Goal: Information Seeking & Learning: Learn about a topic

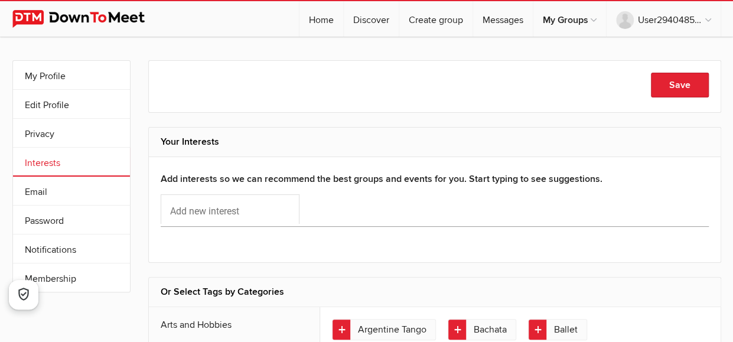
drag, startPoint x: 452, startPoint y: 0, endPoint x: 485, endPoint y: -11, distance: 35.5
click at [485, 0] on html "☰ User294048525 Home Discover Create group Messages My Groups My Groups No grou…" at bounding box center [366, 171] width 733 height 342
click at [499, 0] on html "☰ User294048525 Home Discover Create group Messages My Groups My Groups No grou…" at bounding box center [366, 171] width 733 height 342
click at [512, 0] on html "☰ User294048525 Home Discover Create group Messages My Groups My Groups No grou…" at bounding box center [366, 171] width 733 height 342
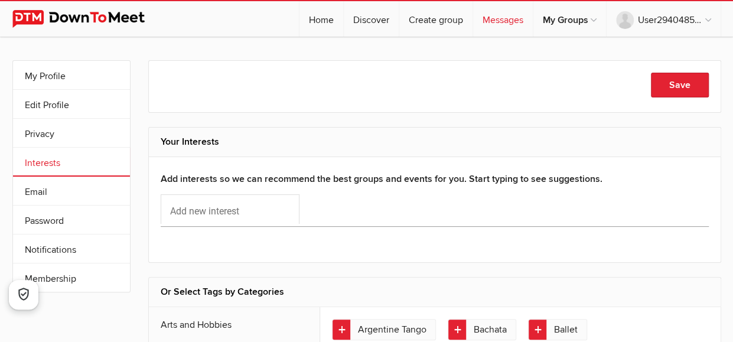
click at [491, 19] on link "Messages" at bounding box center [503, 18] width 60 height 35
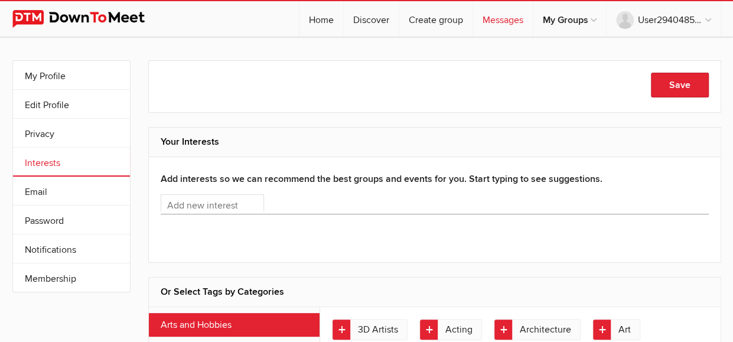
click at [499, 12] on link "Messages" at bounding box center [503, 18] width 60 height 35
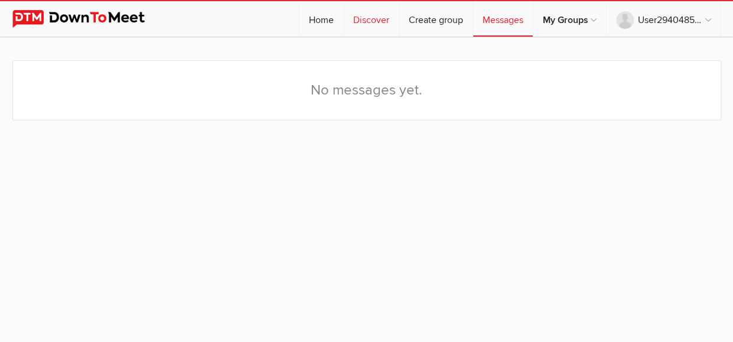
click at [372, 5] on link "Discover" at bounding box center [371, 18] width 55 height 35
select select "null"
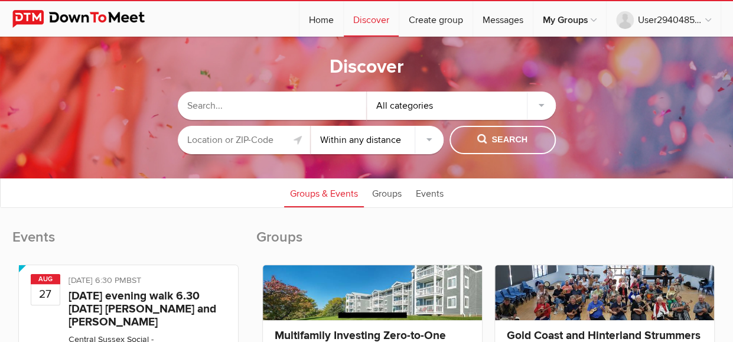
click at [287, 142] on input "text" at bounding box center [244, 140] width 133 height 28
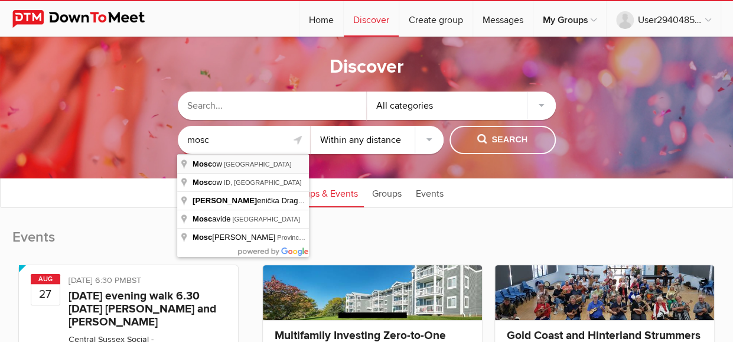
type input "[GEOGRAPHIC_DATA], [GEOGRAPHIC_DATA]"
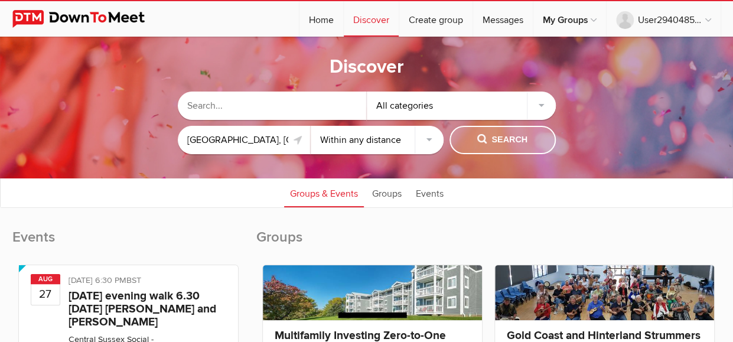
click at [481, 146] on span "Search" at bounding box center [502, 139] width 50 height 13
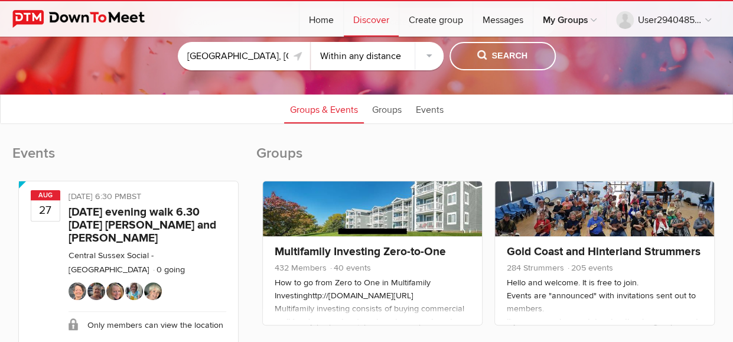
scroll to position [59, 0]
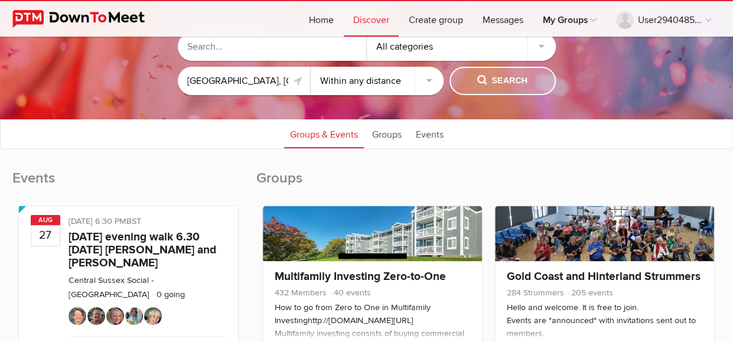
click at [516, 72] on button "Search" at bounding box center [502, 81] width 106 height 28
click at [512, 83] on span "Search" at bounding box center [502, 80] width 50 height 13
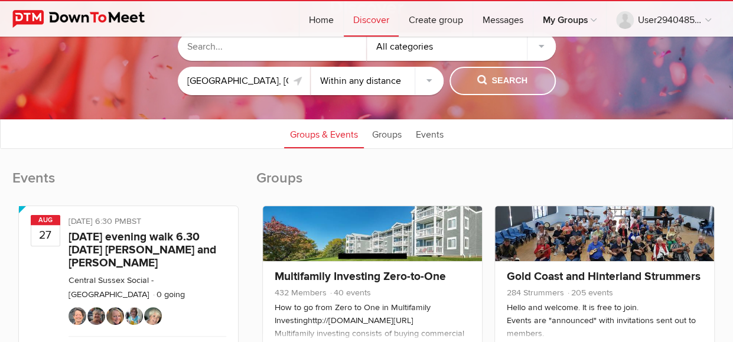
click at [512, 83] on span "Search" at bounding box center [502, 80] width 50 height 13
click at [416, 130] on link "Events" at bounding box center [430, 134] width 40 height 30
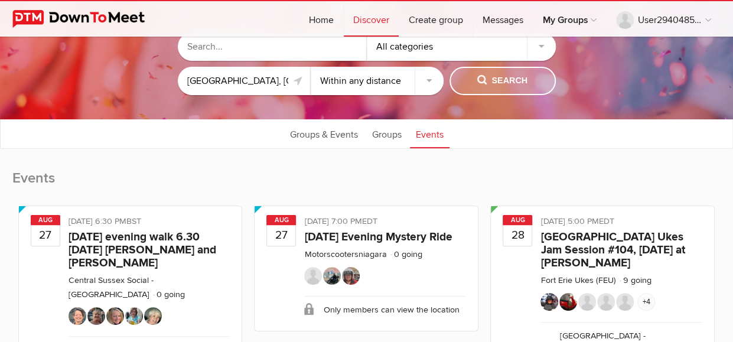
click at [497, 89] on button "Search" at bounding box center [502, 81] width 106 height 28
click at [498, 89] on button "Search" at bounding box center [502, 81] width 106 height 28
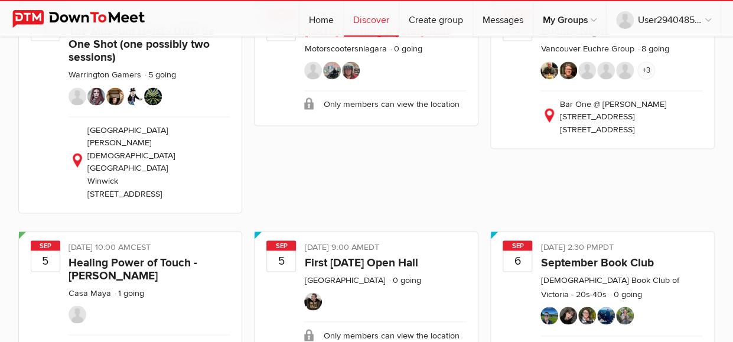
scroll to position [885, 0]
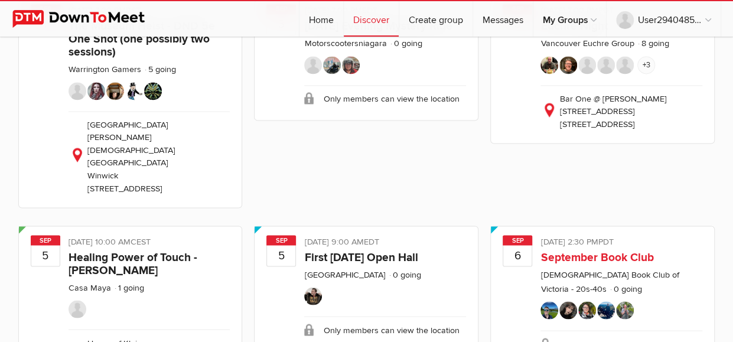
click at [647, 250] on link "September Book Club" at bounding box center [596, 257] width 113 height 14
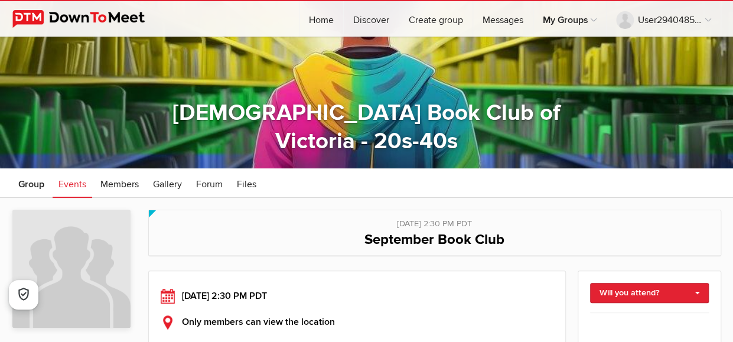
scroll to position [118, 0]
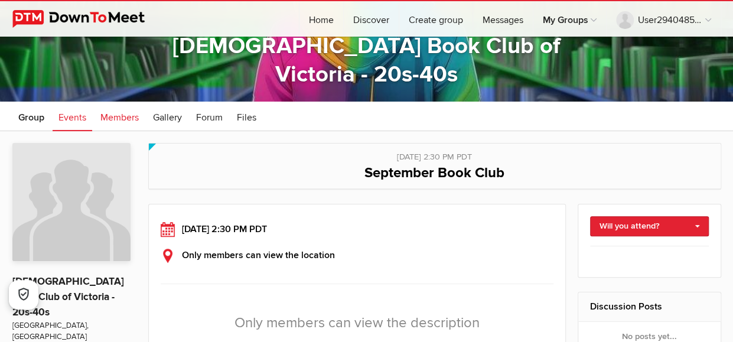
click at [131, 123] on link "Members" at bounding box center [119, 117] width 50 height 30
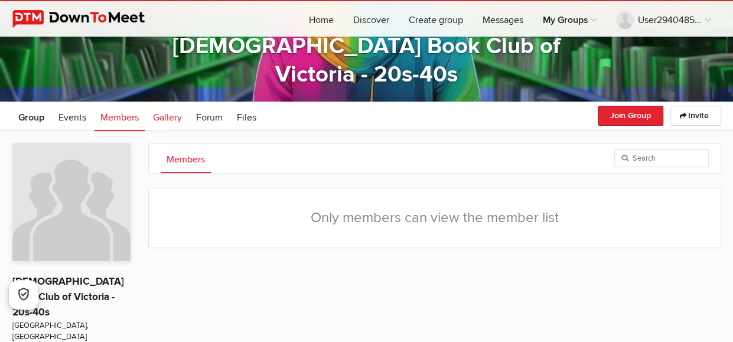
click at [180, 123] on link "Gallery" at bounding box center [167, 117] width 41 height 30
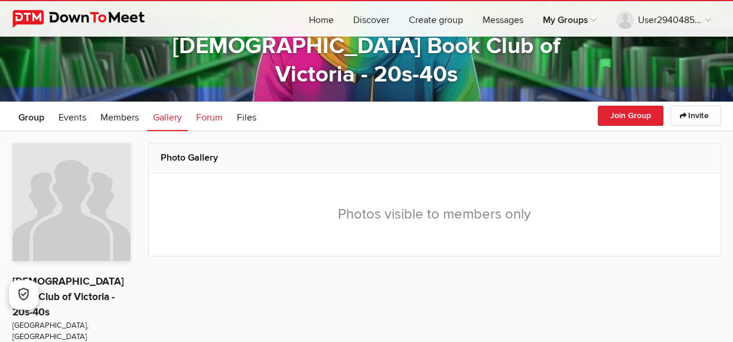
click at [217, 122] on span "Forum" at bounding box center [209, 118] width 27 height 12
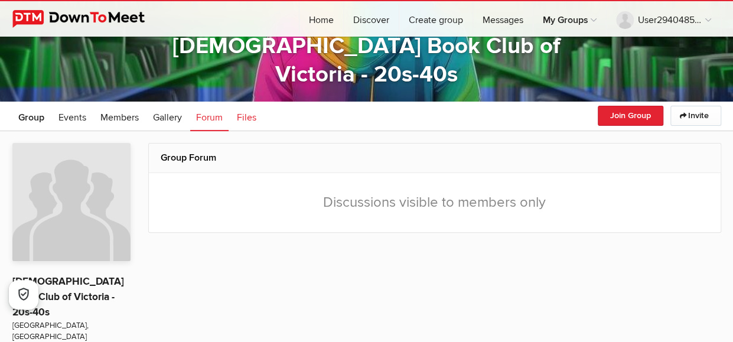
click at [247, 118] on span "Files" at bounding box center [246, 118] width 19 height 12
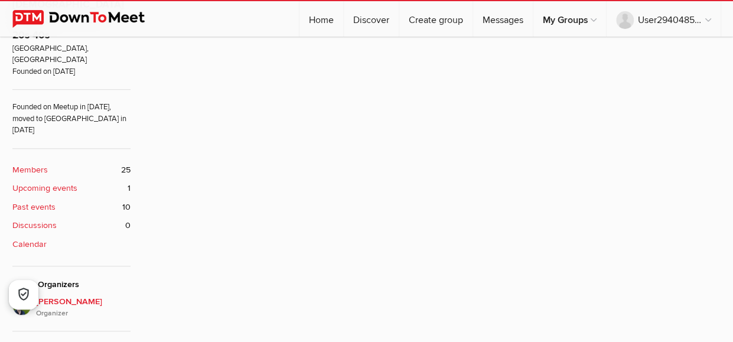
scroll to position [413, 0]
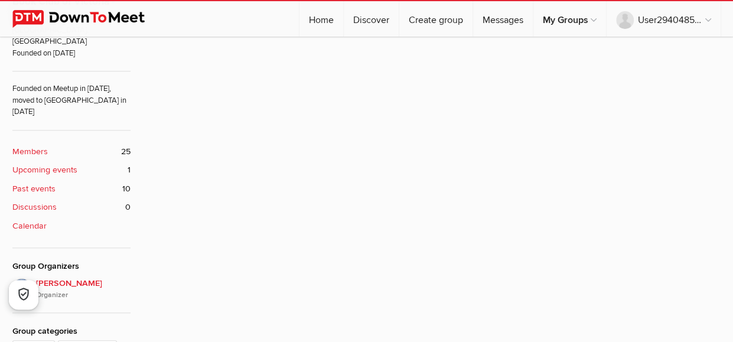
click at [334, 164] on div "Group Files Event Attachments Group Files These files have been uploaded by Gro…" at bounding box center [434, 191] width 573 height 687
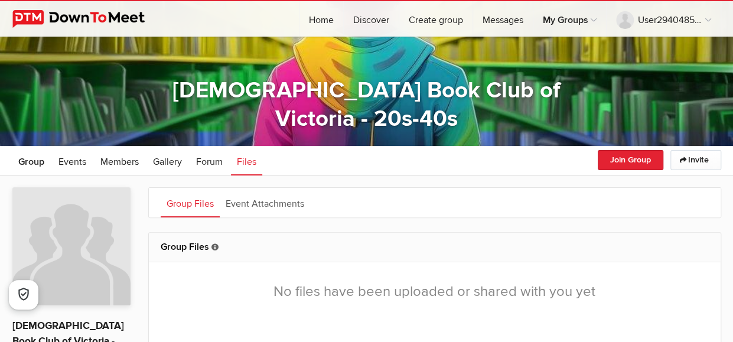
scroll to position [0, 0]
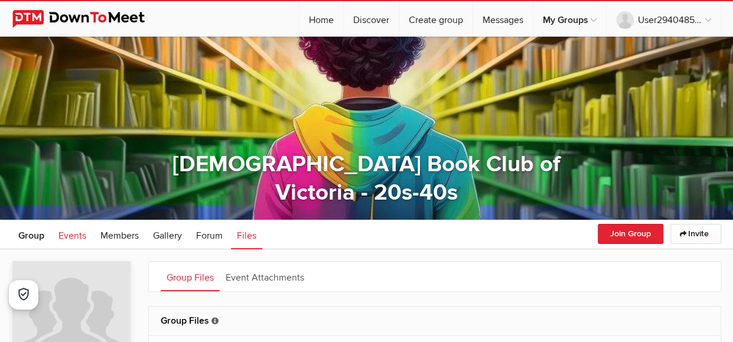
click at [70, 238] on span "Events" at bounding box center [72, 236] width 28 height 12
click at [368, 19] on link "Discover" at bounding box center [371, 18] width 55 height 35
select select "null"
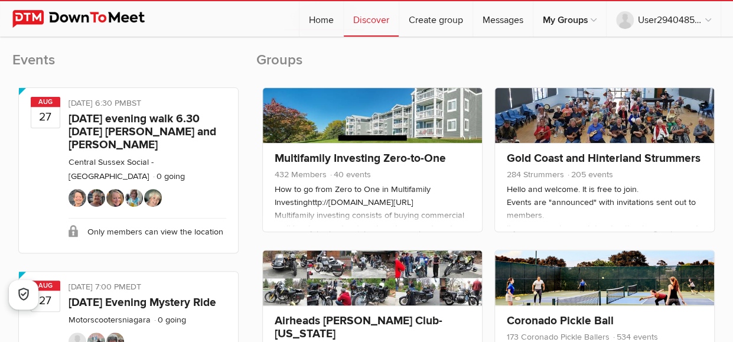
scroll to position [59, 0]
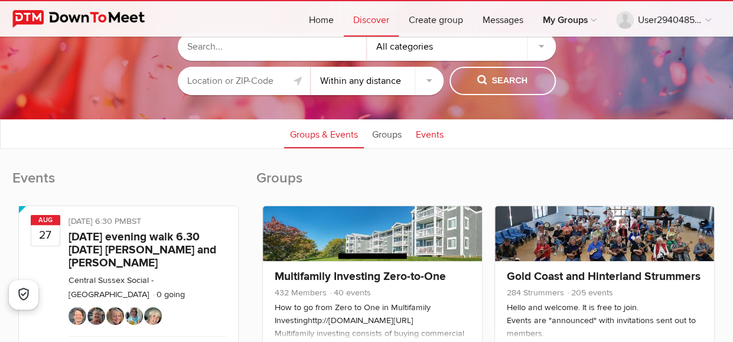
click at [437, 133] on link "Events" at bounding box center [430, 134] width 40 height 30
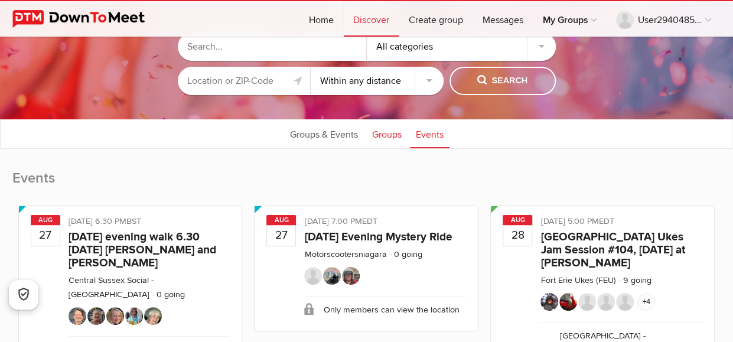
click at [385, 141] on link "Groups" at bounding box center [386, 134] width 41 height 30
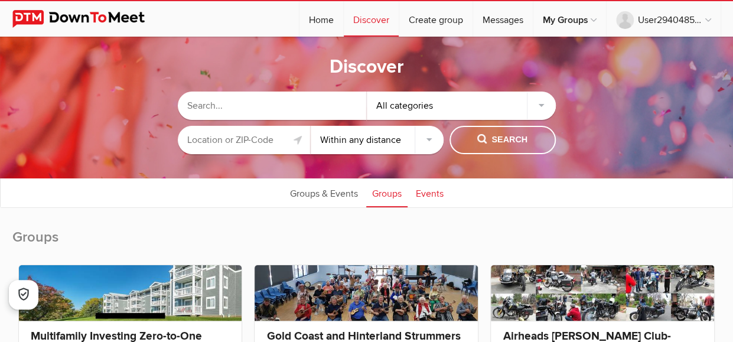
click at [435, 192] on link "Events" at bounding box center [430, 193] width 40 height 30
